Goal: Book appointment/travel/reservation

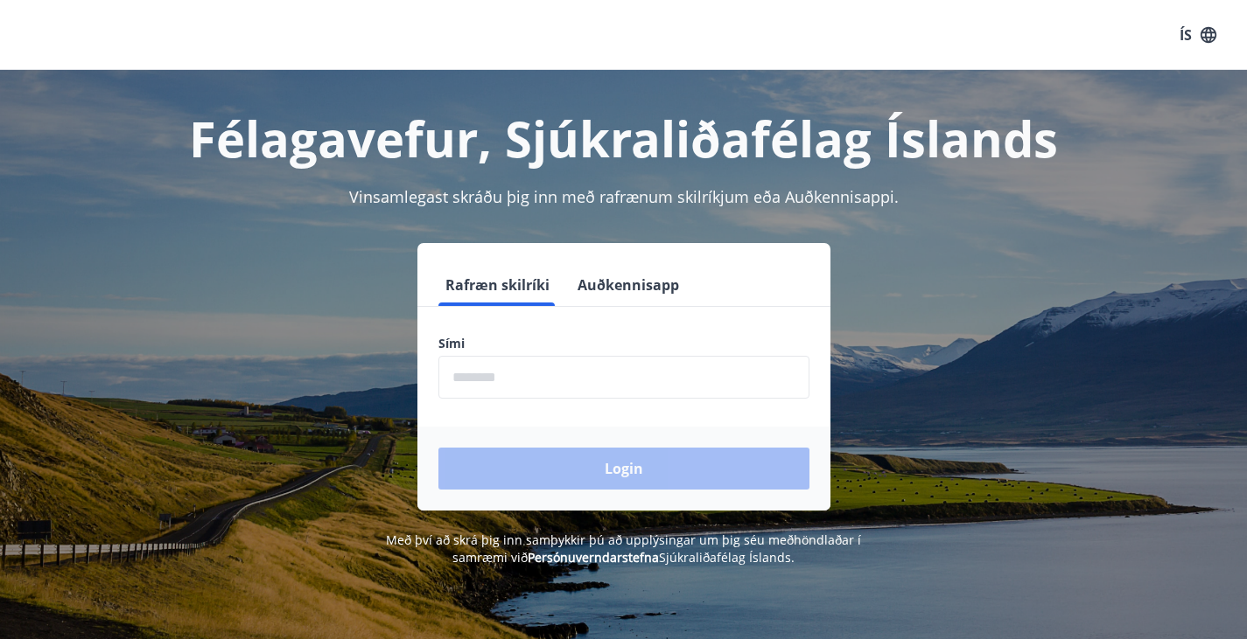
click at [532, 404] on form "Rafræn skilríki Auðkennisapp Sími ​ Login" at bounding box center [623, 387] width 413 height 247
click at [529, 385] on input "phone" at bounding box center [623, 377] width 371 height 43
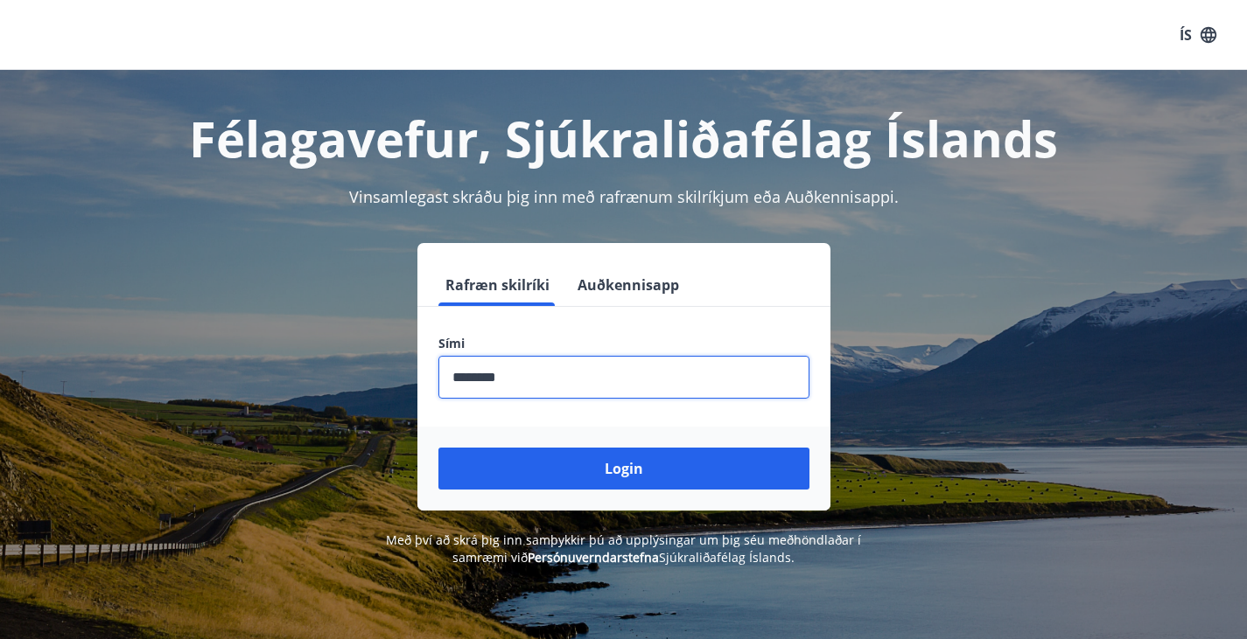
type input "********"
click at [438, 448] on button "Login" at bounding box center [623, 469] width 371 height 42
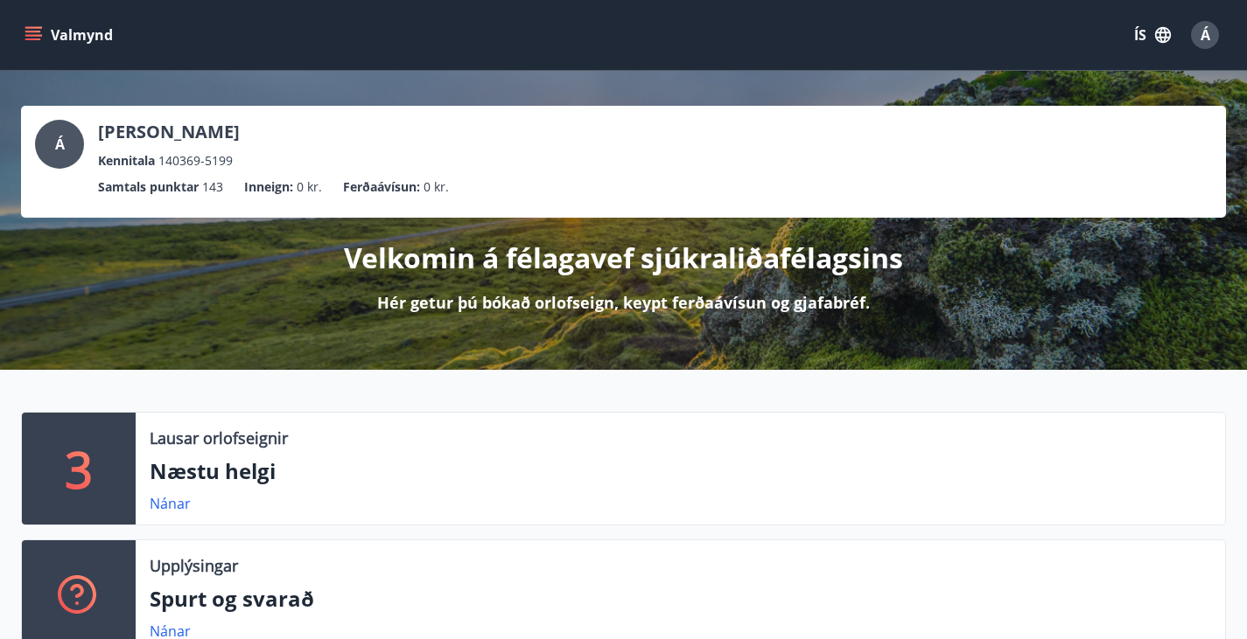
click at [33, 30] on icon "menu" at bounding box center [32, 34] width 17 height 17
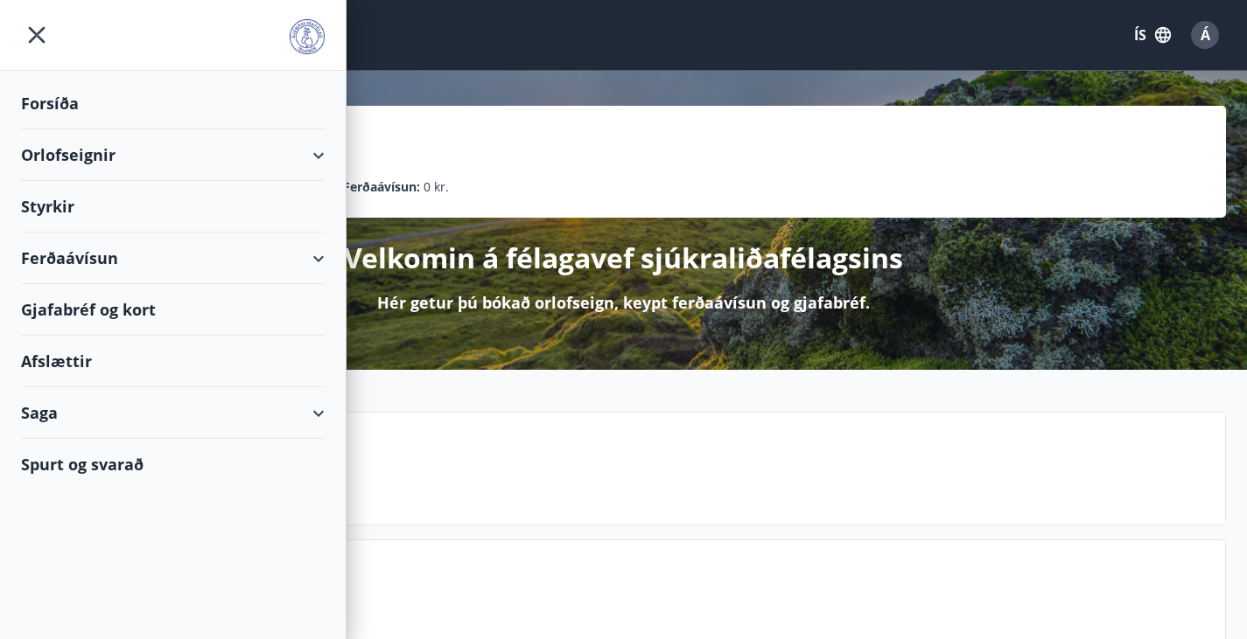
click at [80, 313] on div "Gjafabréf og kort" at bounding box center [173, 310] width 304 height 52
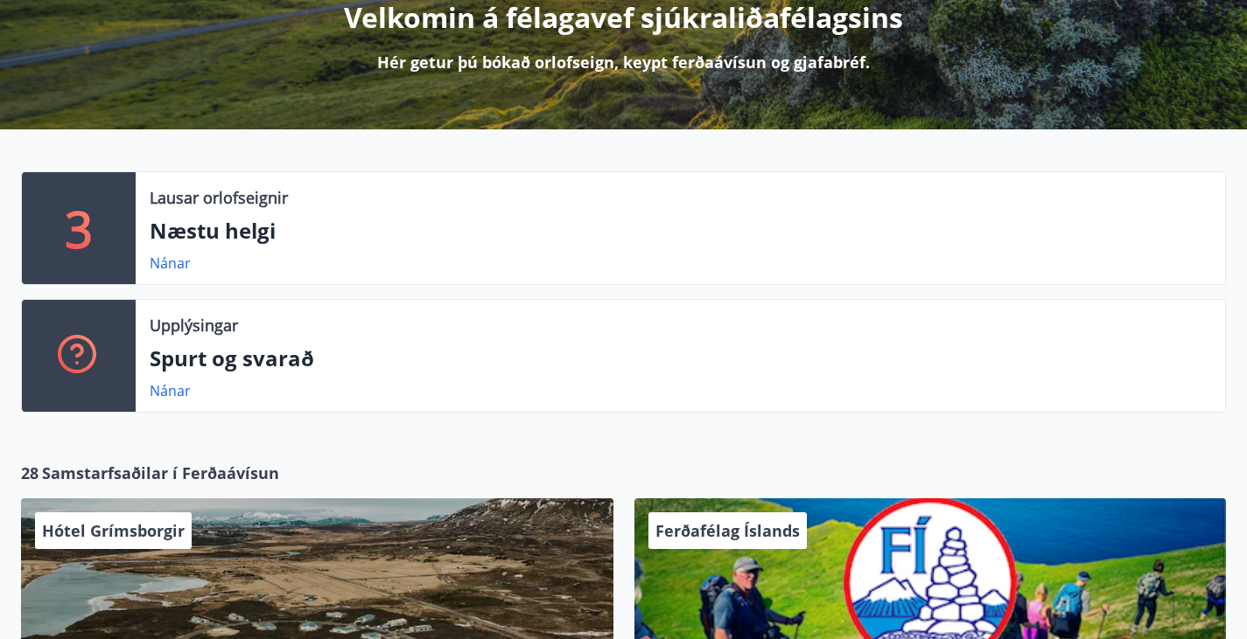
scroll to position [241, 0]
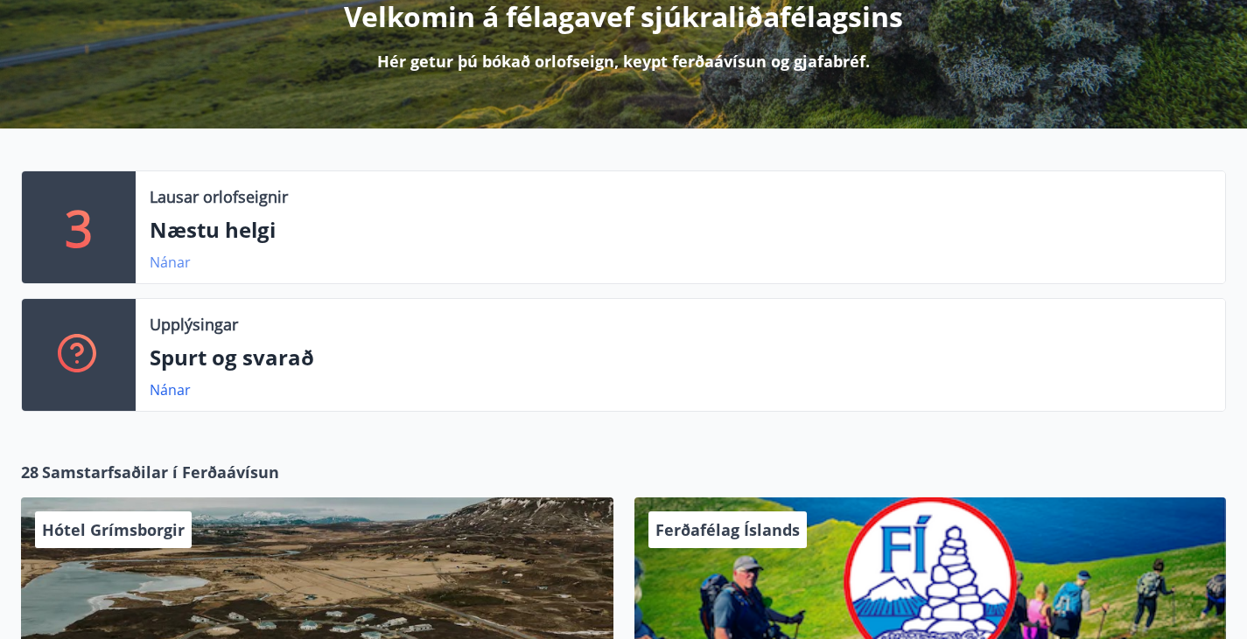
click at [168, 272] on link "Nánar" at bounding box center [170, 262] width 41 height 19
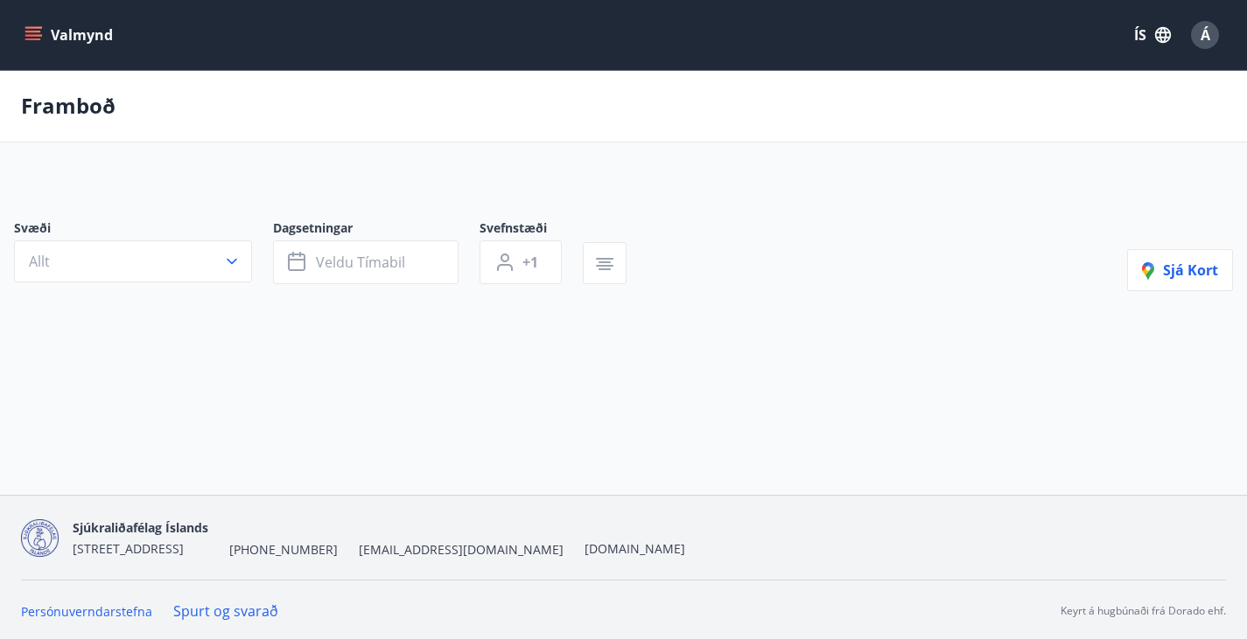
type input "*"
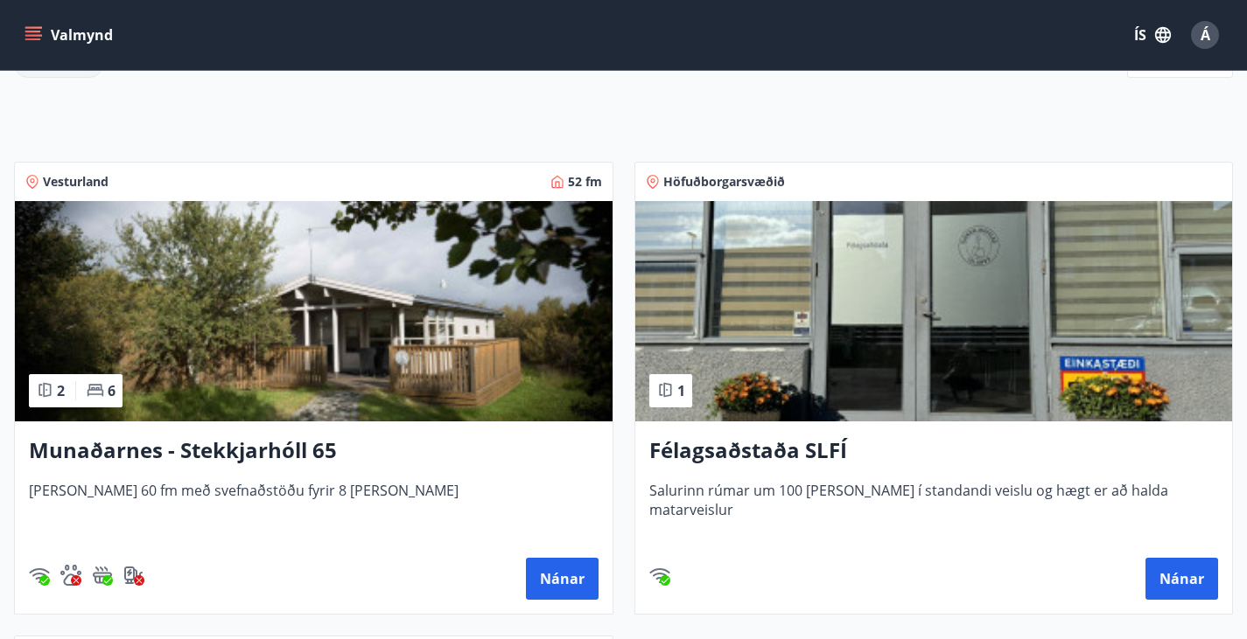
scroll to position [267, 0]
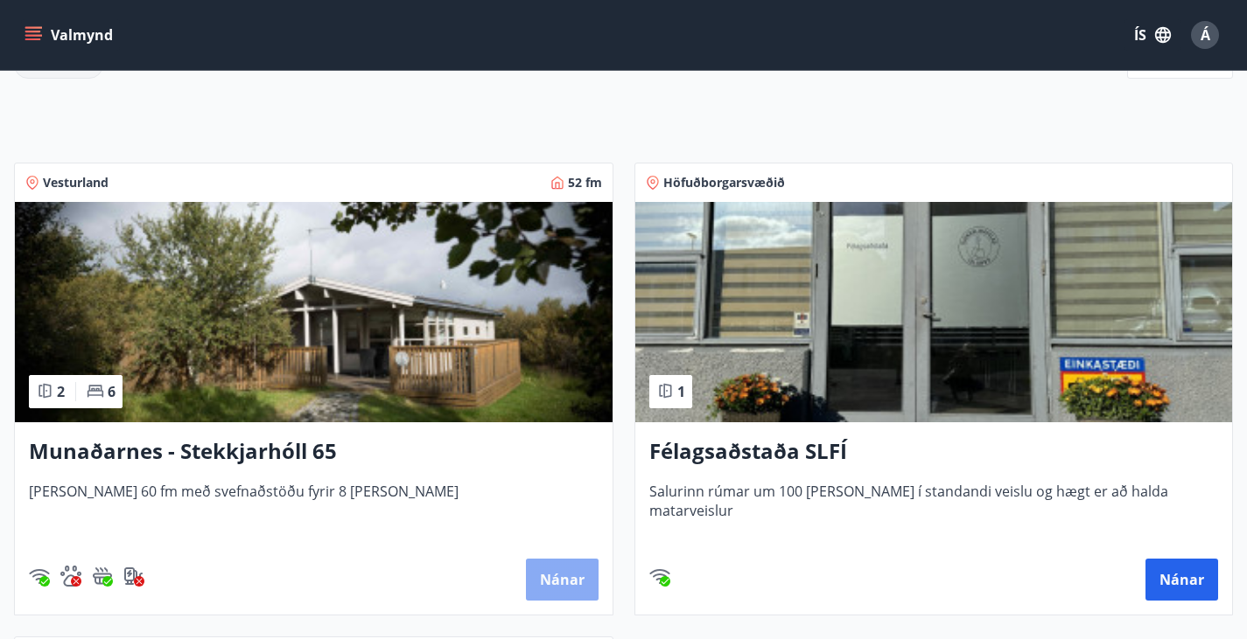
click at [526, 589] on button "Nánar" at bounding box center [562, 580] width 73 height 42
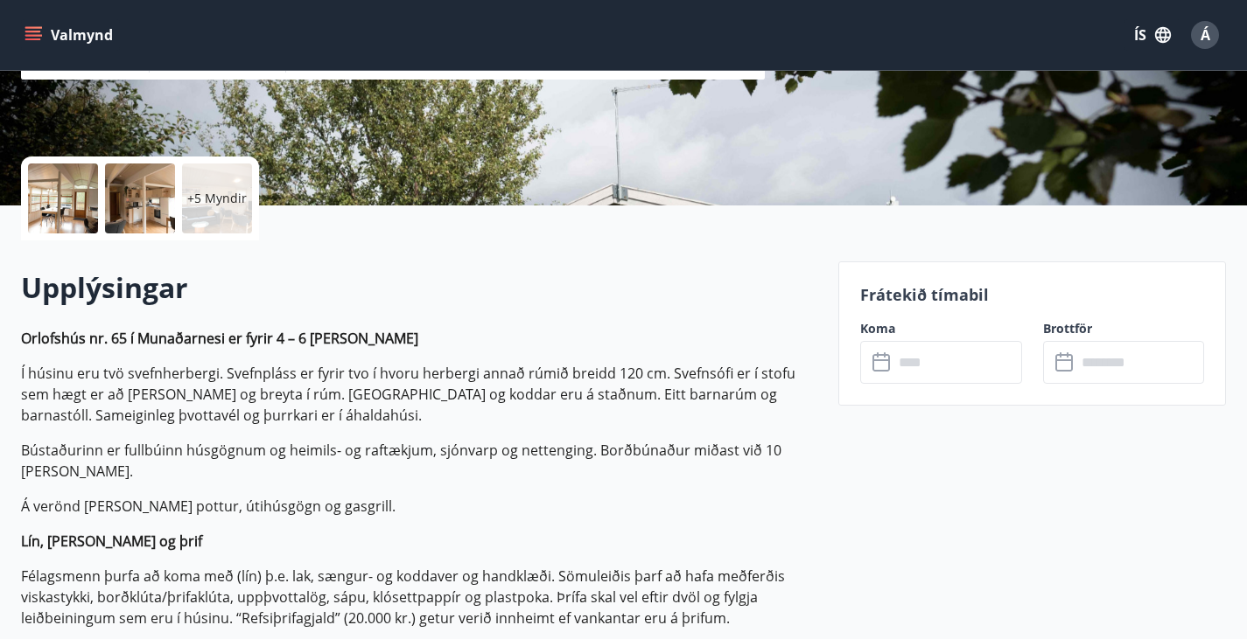
scroll to position [324, 0]
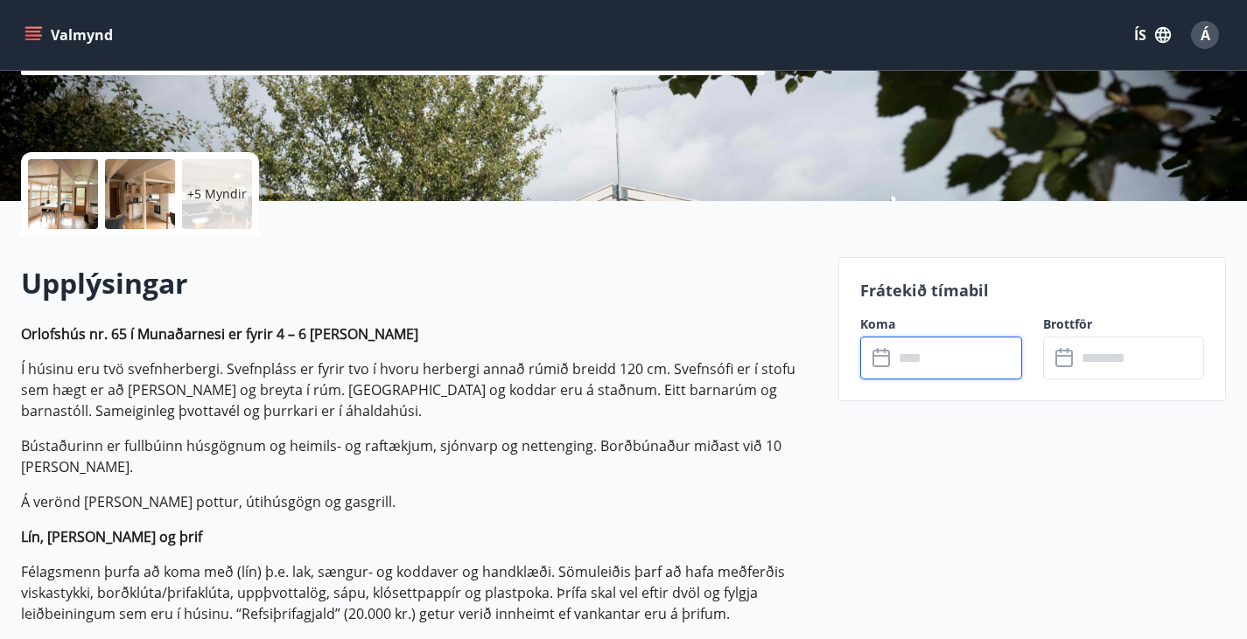
click at [951, 360] on input "text" at bounding box center [957, 358] width 129 height 43
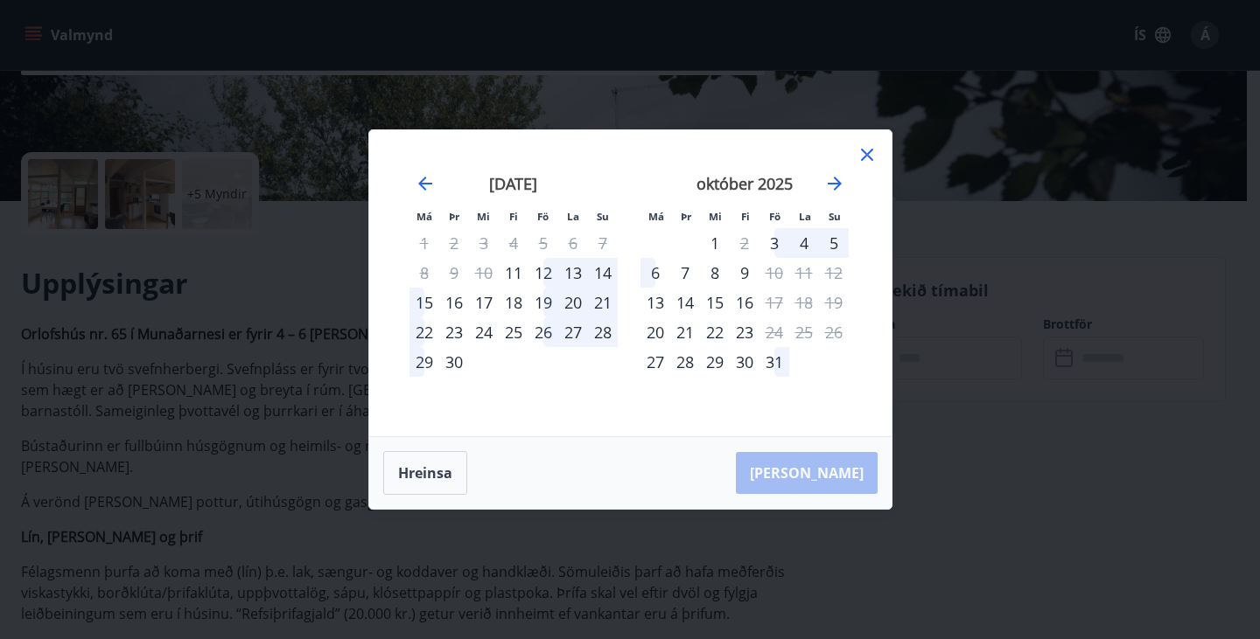
click at [545, 267] on div "12" at bounding box center [543, 273] width 30 height 30
click at [604, 271] on div "14" at bounding box center [603, 273] width 30 height 30
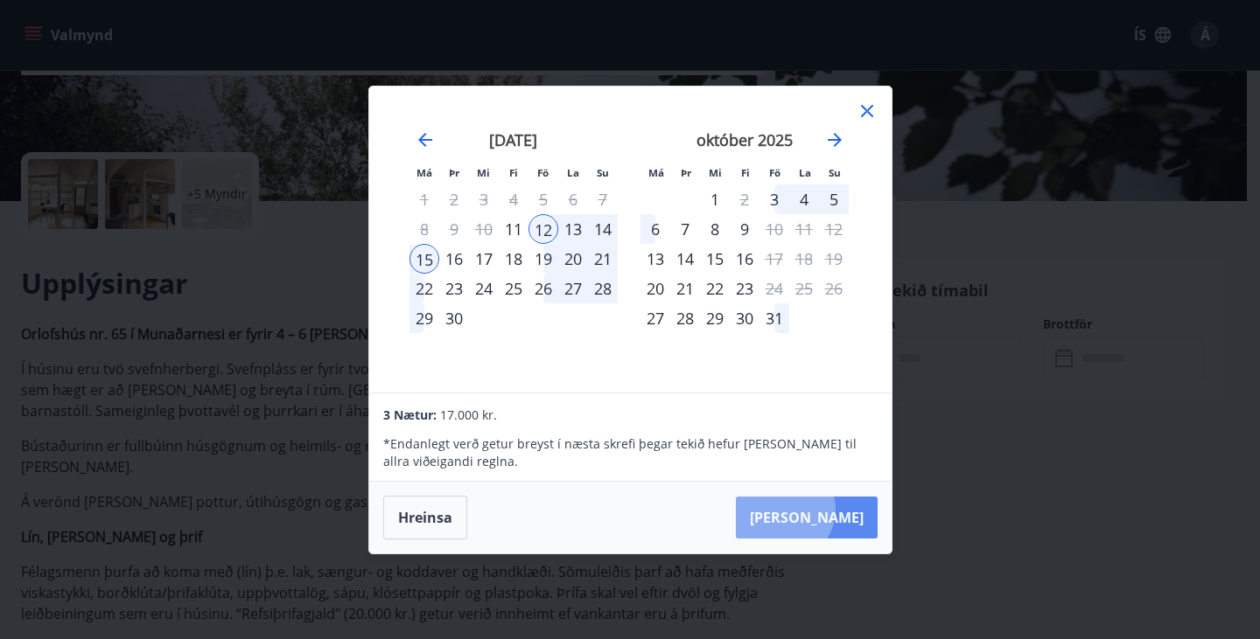
click at [836, 510] on button "Taka Frá" at bounding box center [807, 518] width 142 height 42
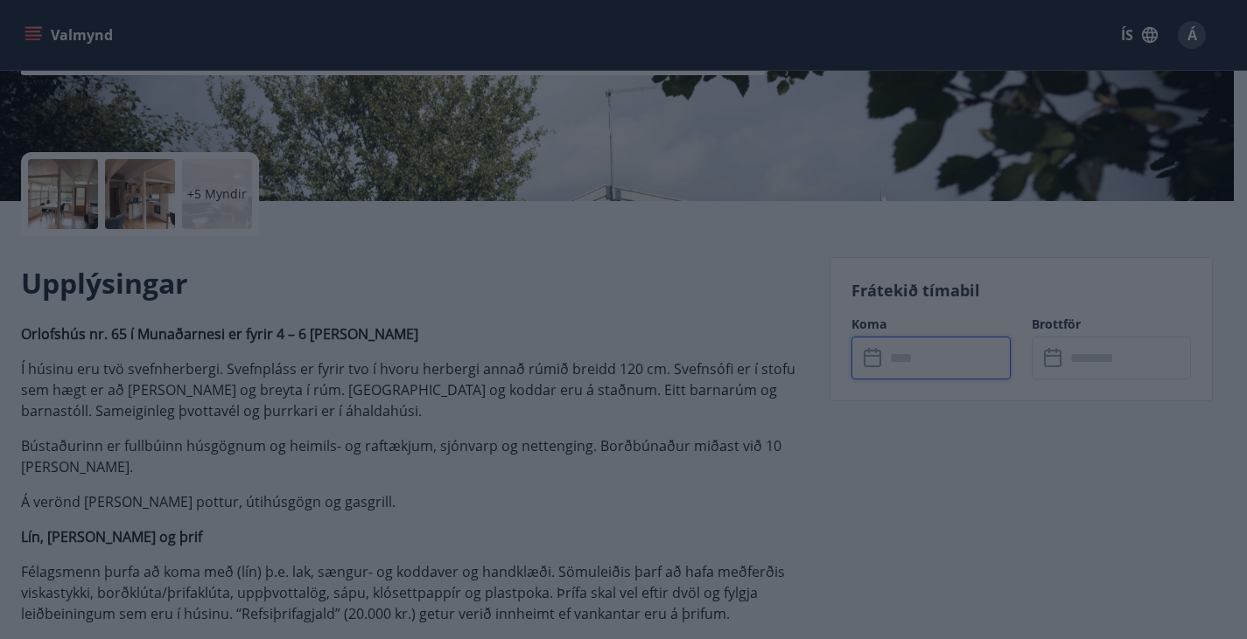
type input "******"
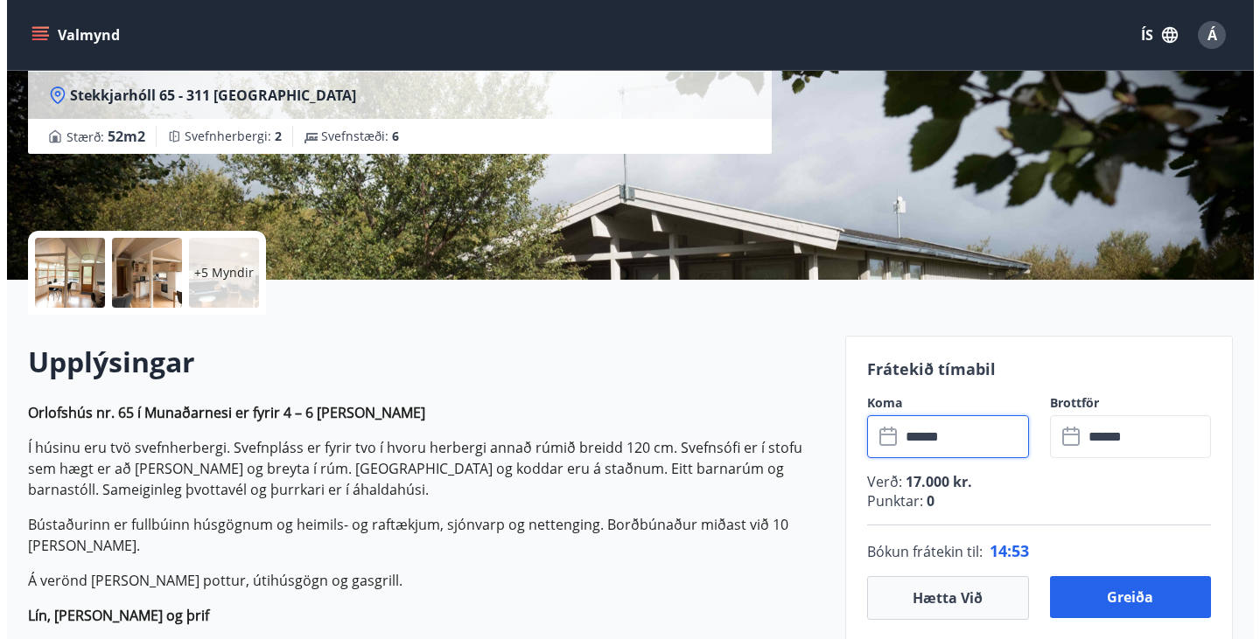
scroll to position [244, 0]
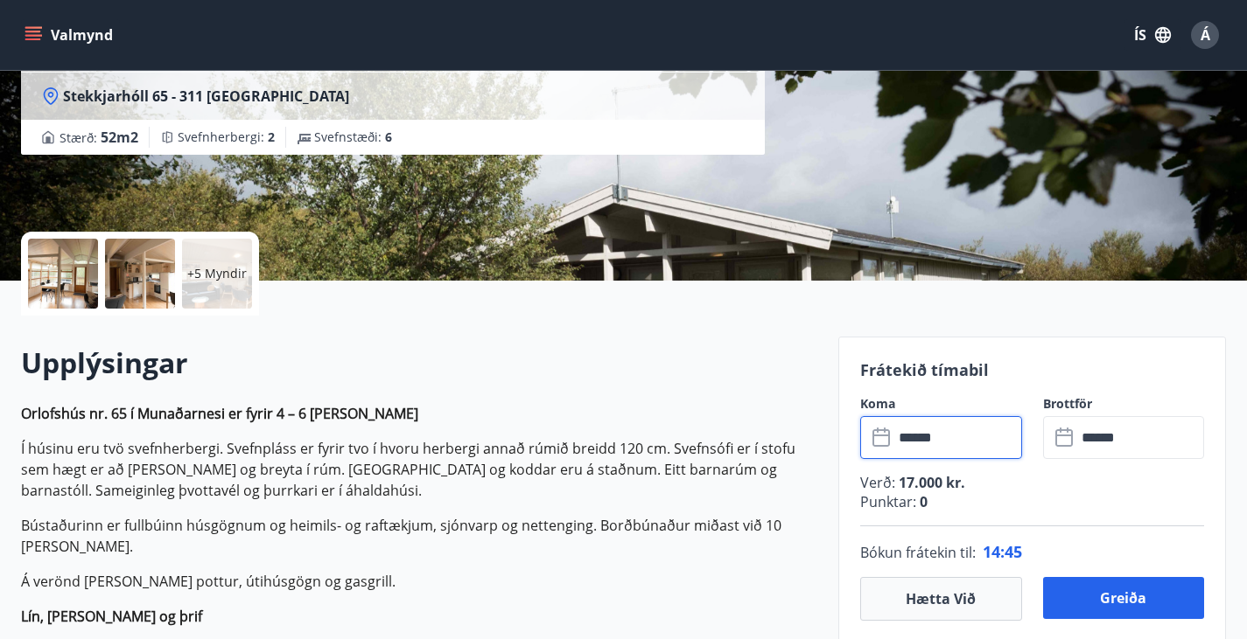
click at [1203, 33] on span "Á" at bounding box center [1205, 34] width 10 height 19
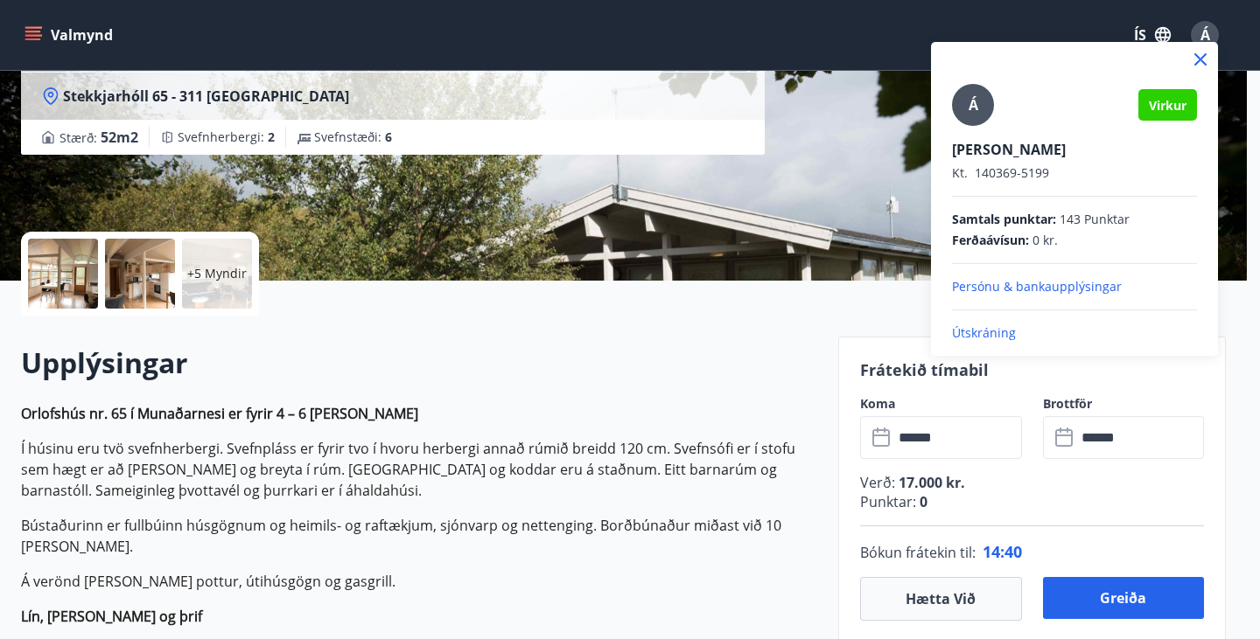
click at [985, 330] on p "Útskráning" at bounding box center [1074, 333] width 245 height 17
